Goal: Information Seeking & Learning: Learn about a topic

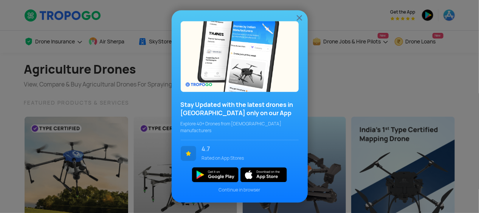
click at [299, 22] on img at bounding box center [299, 17] width 9 height 9
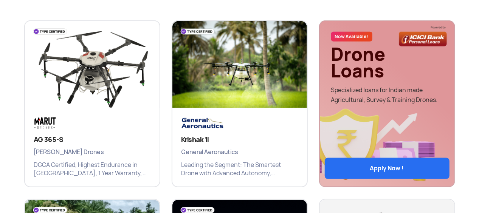
scroll to position [340, 0]
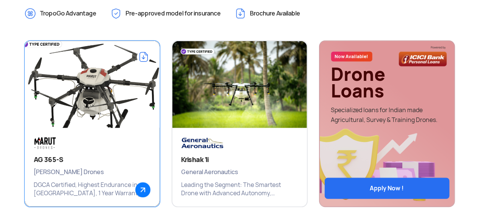
click at [93, 83] on img at bounding box center [92, 88] width 162 height 113
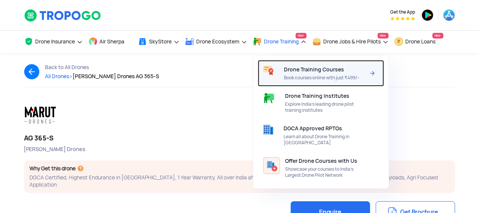
click at [314, 71] on span "Drone Training Courses" at bounding box center [314, 70] width 60 height 6
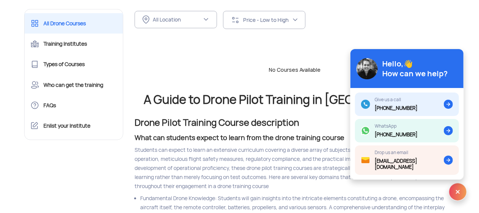
scroll to position [303, 0]
click at [206, 19] on img at bounding box center [206, 19] width 6 height 6
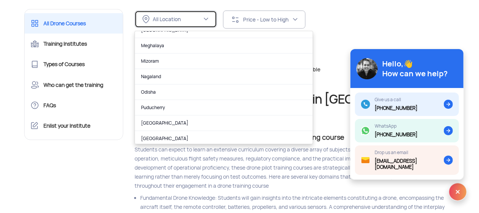
scroll to position [373, 0]
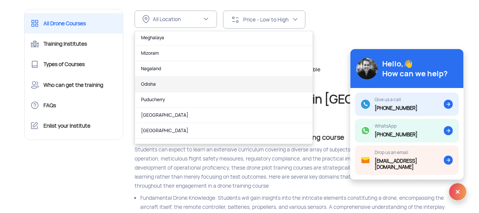
click at [159, 81] on link "Odisha" at bounding box center [224, 85] width 178 height 16
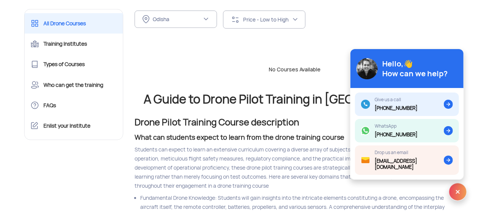
click at [459, 190] on img at bounding box center [458, 192] width 18 height 18
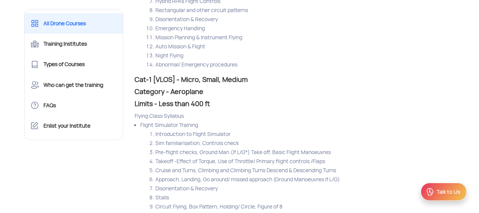
scroll to position [2913, 0]
